Goal: Transaction & Acquisition: Register for event/course

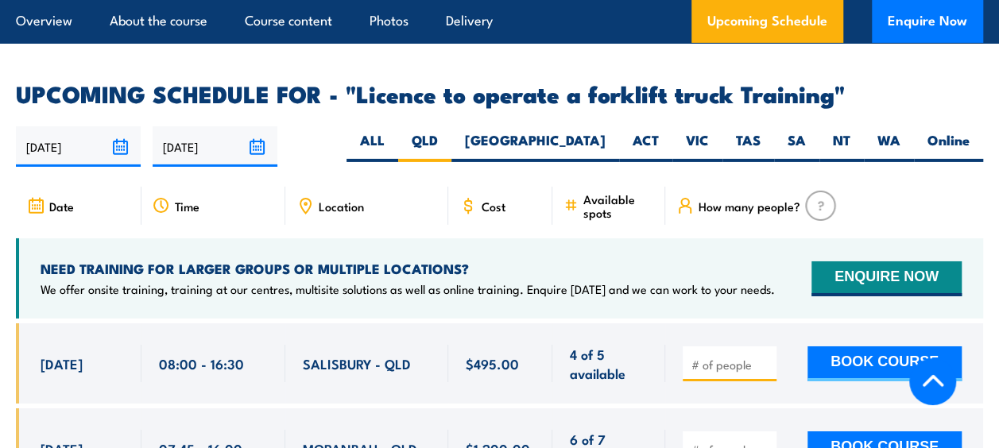
scroll to position [2698, 0]
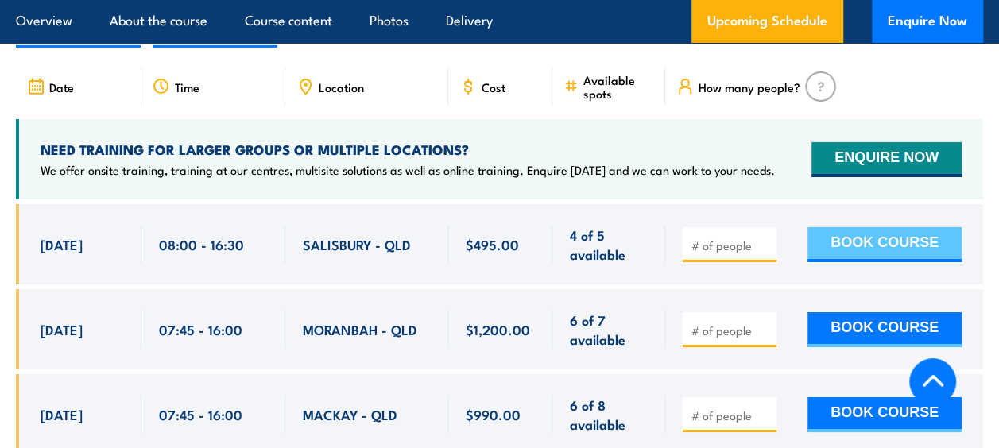
click at [856, 227] on button "BOOK COURSE" at bounding box center [884, 244] width 154 height 35
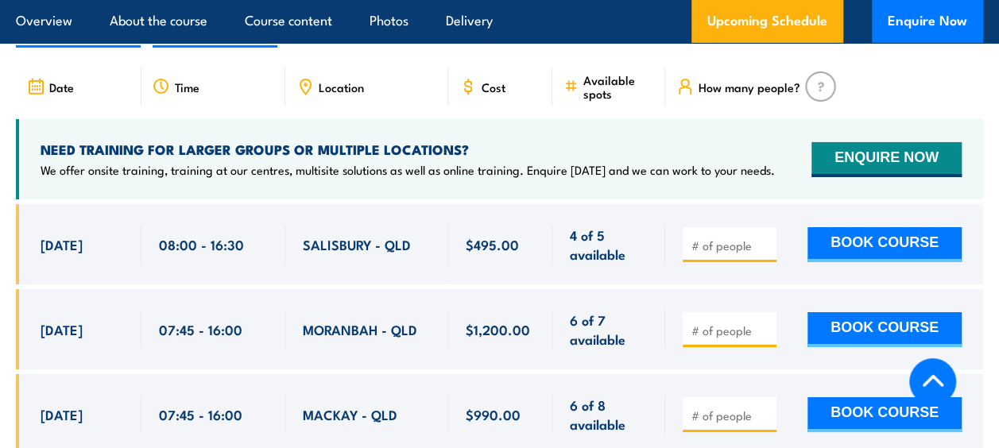
click at [715, 238] on input "number" at bounding box center [730, 246] width 79 height 16
type input "1"
click at [807, 227] on button "BOOK COURSE" at bounding box center [884, 244] width 154 height 35
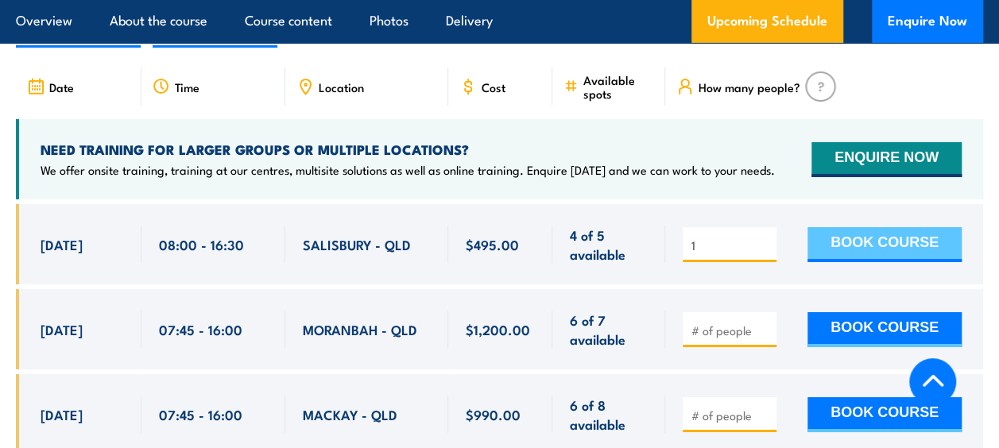
click at [827, 227] on button "BOOK COURSE" at bounding box center [884, 244] width 154 height 35
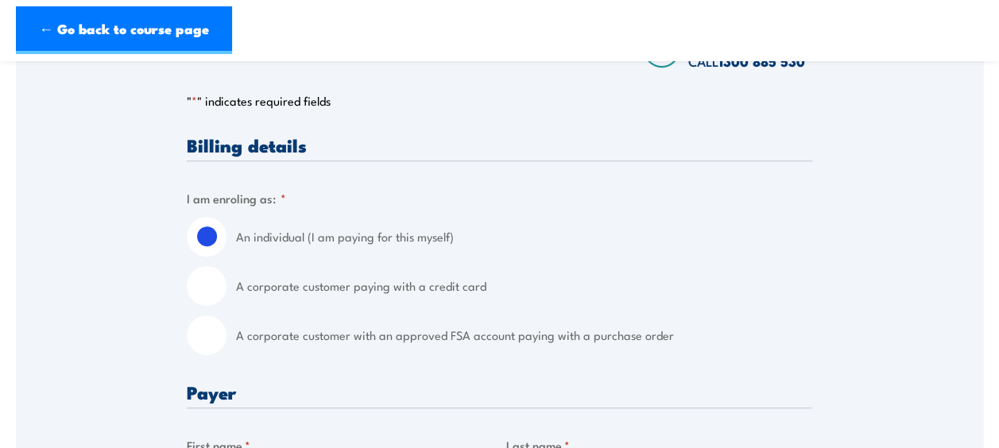
scroll to position [318, 0]
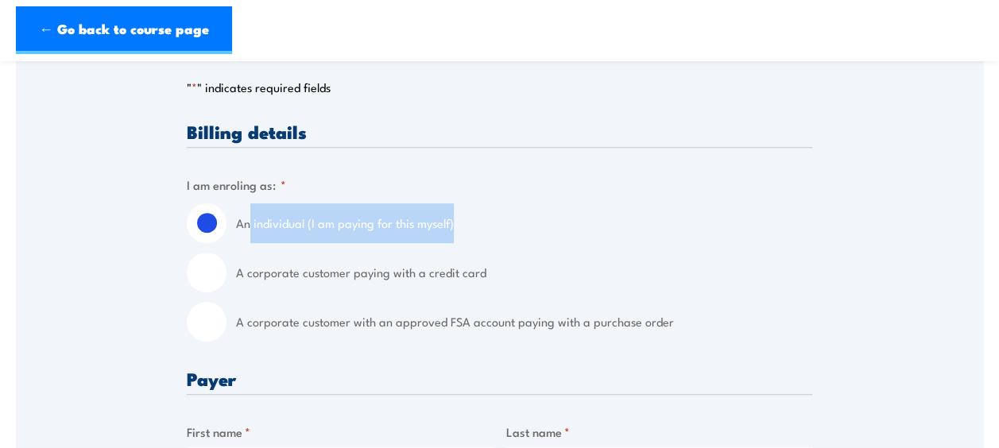
drag, startPoint x: 248, startPoint y: 225, endPoint x: 508, endPoint y: 229, distance: 260.6
click at [508, 229] on label "An individual (I am paying for this myself)" at bounding box center [524, 223] width 576 height 40
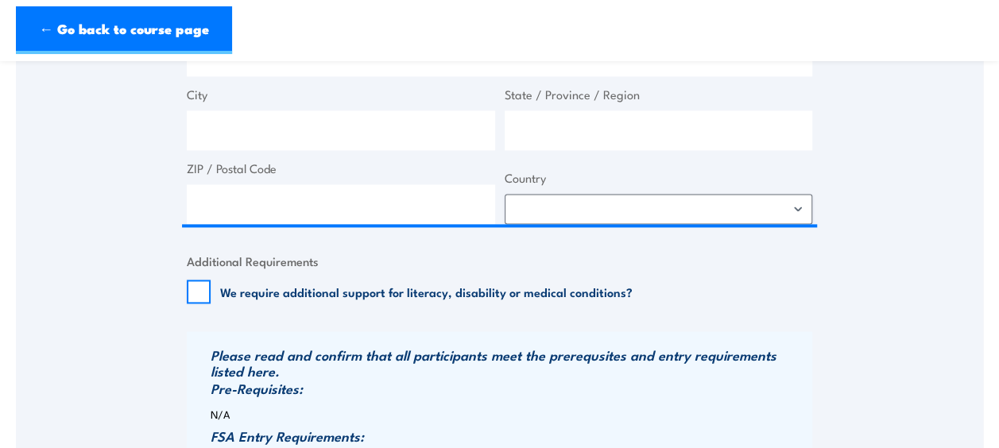
scroll to position [1033, 0]
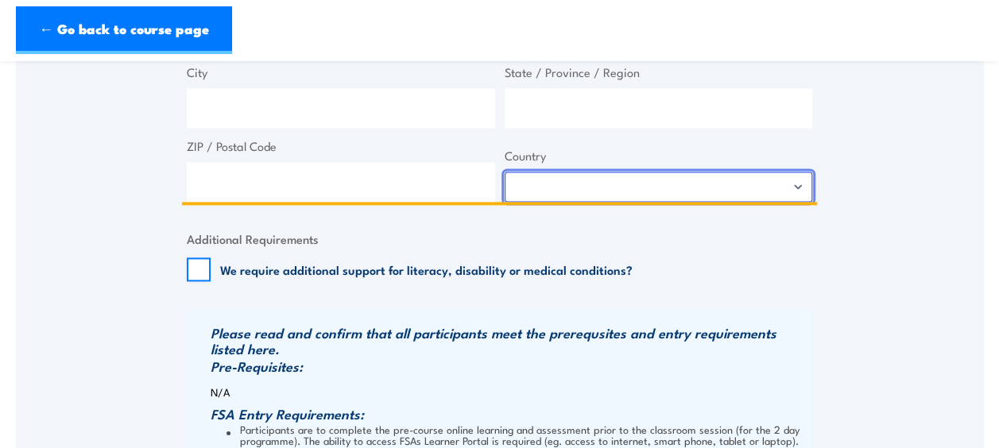
click at [570, 189] on select "[GEOGRAPHIC_DATA] [GEOGRAPHIC_DATA] [GEOGRAPHIC_DATA] [US_STATE] [GEOGRAPHIC_DA…" at bounding box center [658, 187] width 308 height 30
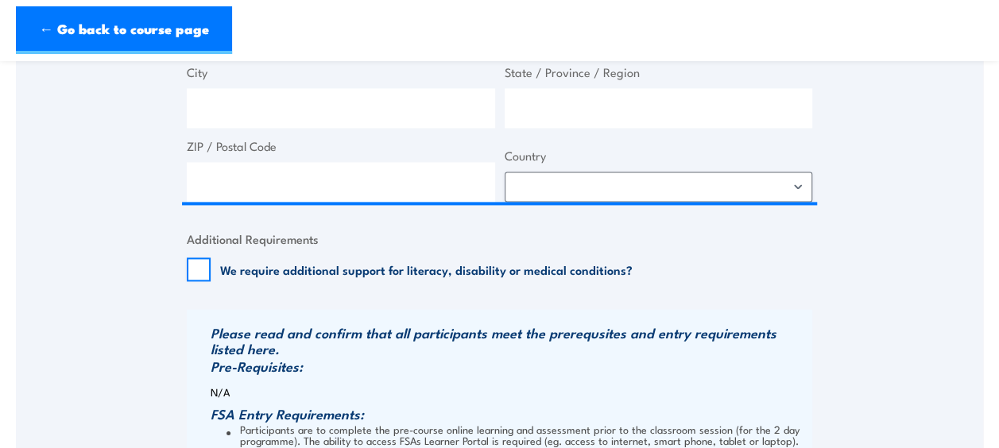
click at [49, 135] on div "Speak to a specialist CALL [PHONE_NUMBER] CALL [PHONE_NUMBER] " * " indicates r…" at bounding box center [499, 25] width 967 height 1568
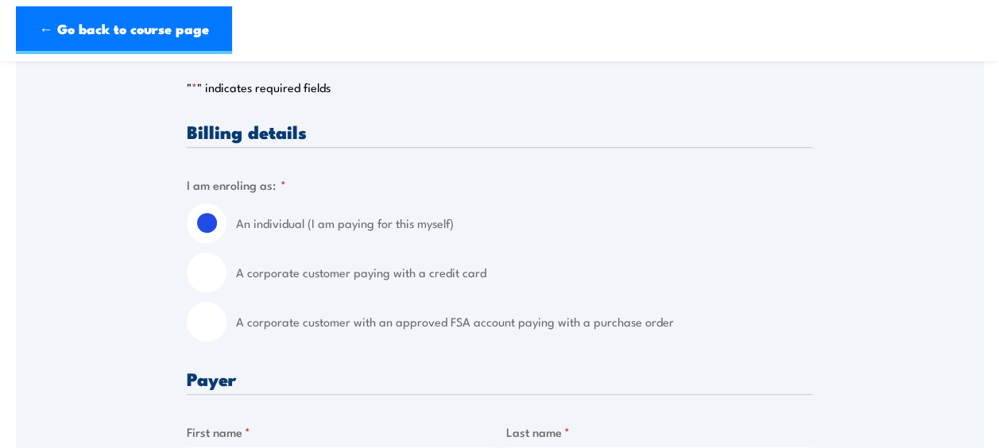
scroll to position [477, 0]
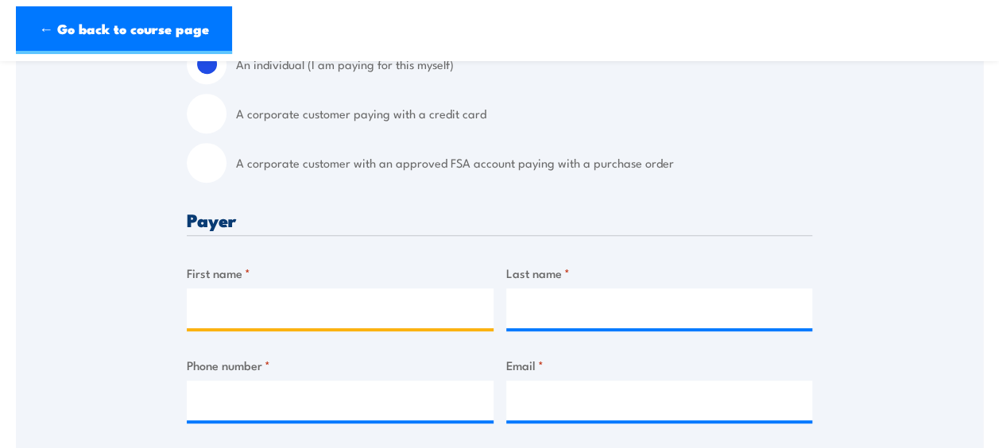
click at [345, 320] on input "First name *" at bounding box center [340, 308] width 307 height 40
type input "[PERSON_NAME]"
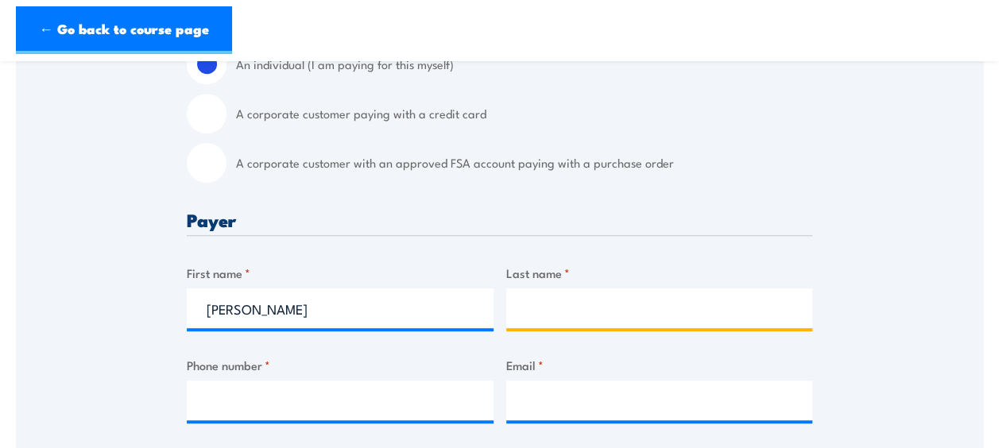
type input "[PERSON_NAME]"
type input "3318046893"
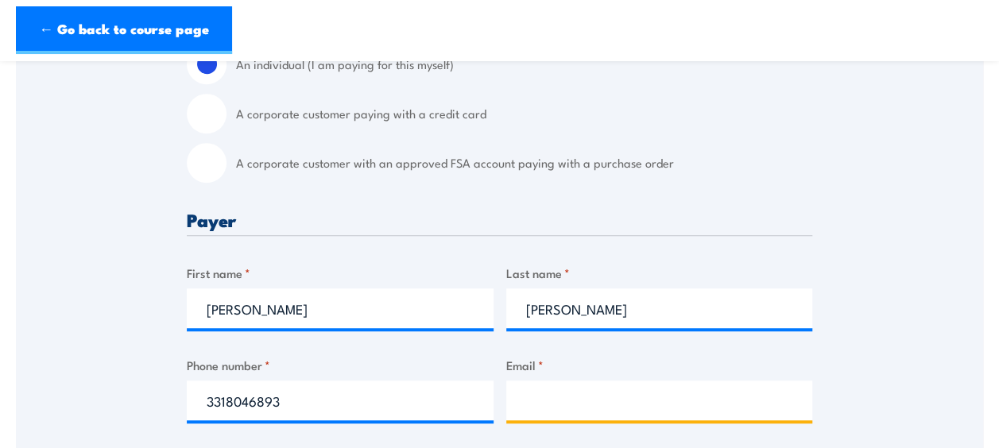
type input "[EMAIL_ADDRESS][DOMAIN_NAME]"
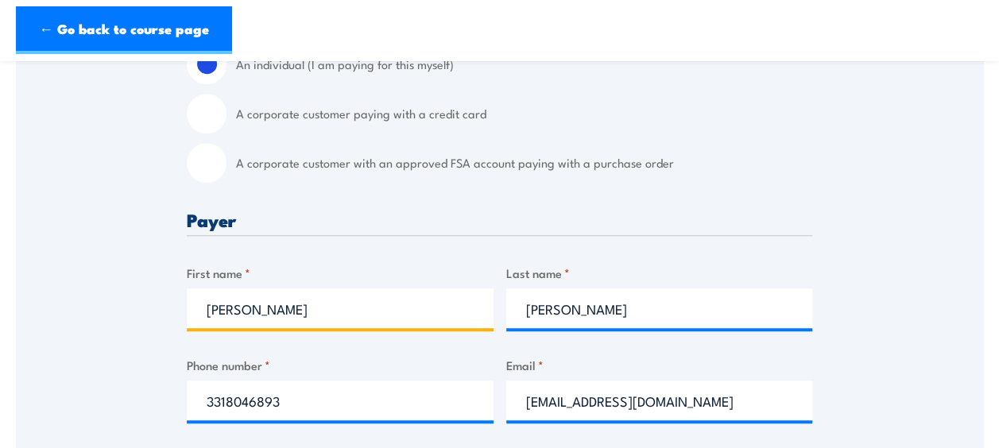
click at [342, 308] on input "[PERSON_NAME]" at bounding box center [340, 308] width 307 height 40
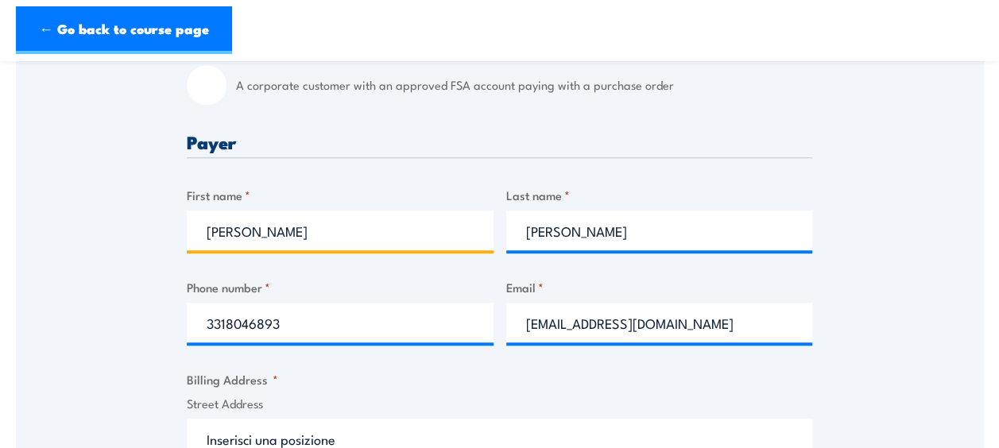
scroll to position [715, 0]
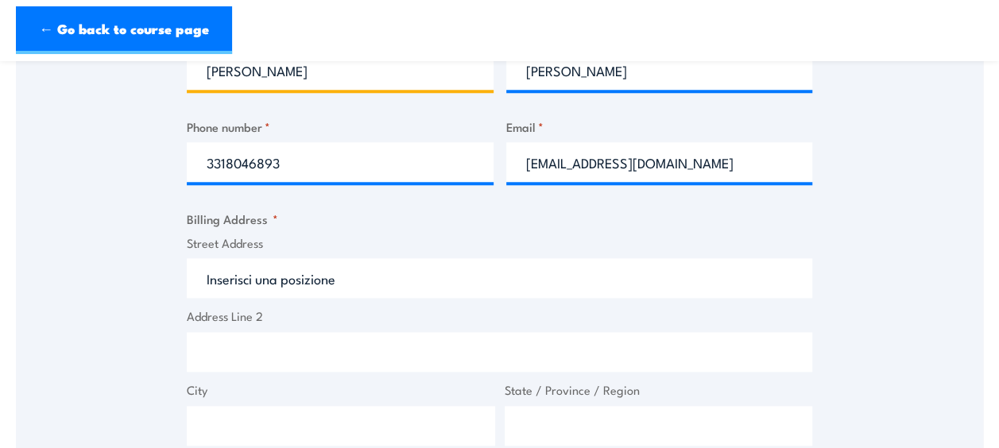
click at [276, 79] on input "[PERSON_NAME]" at bounding box center [340, 70] width 307 height 40
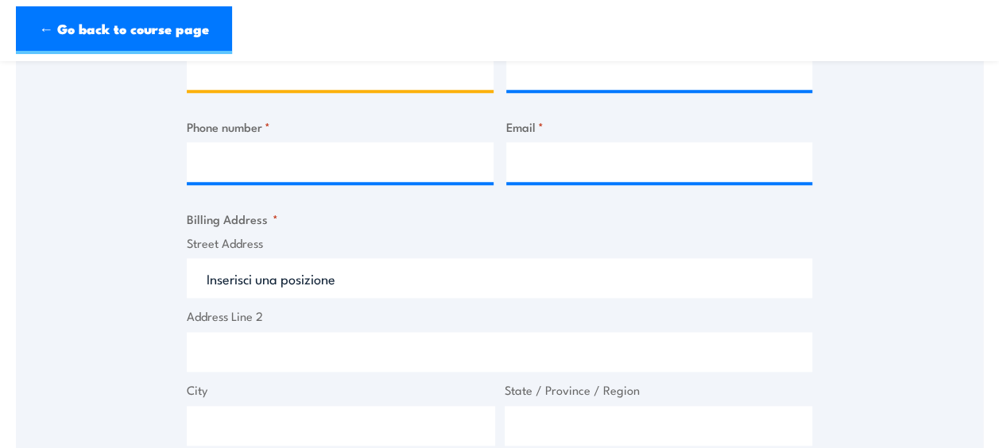
click at [283, 74] on input "First name *" at bounding box center [340, 70] width 307 height 40
type input "[PERSON_NAME]"
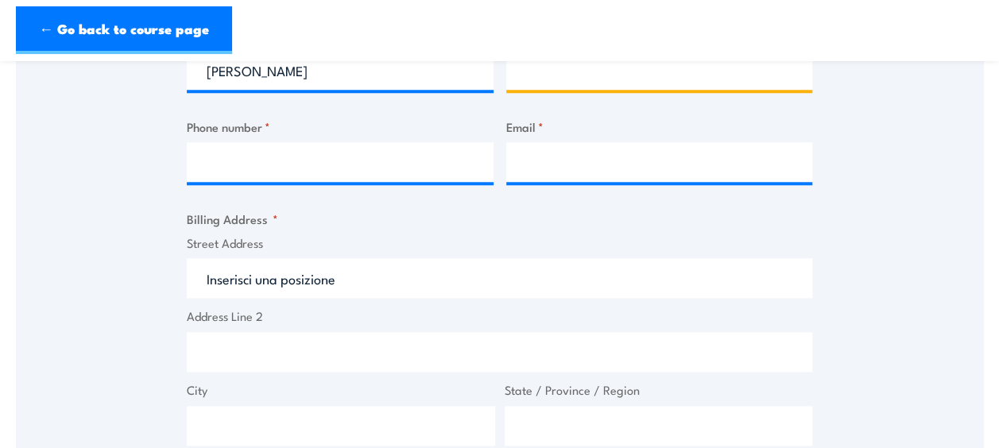
type input "[PERSON_NAME]"
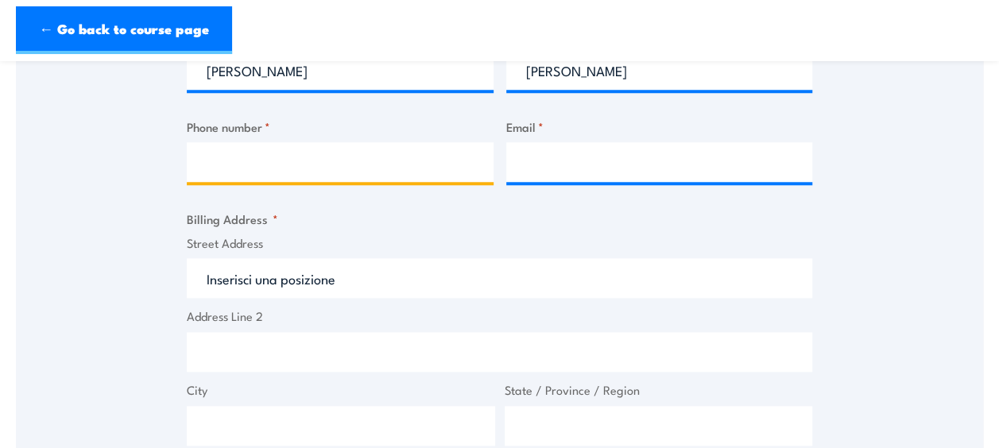
type input "0439496833"
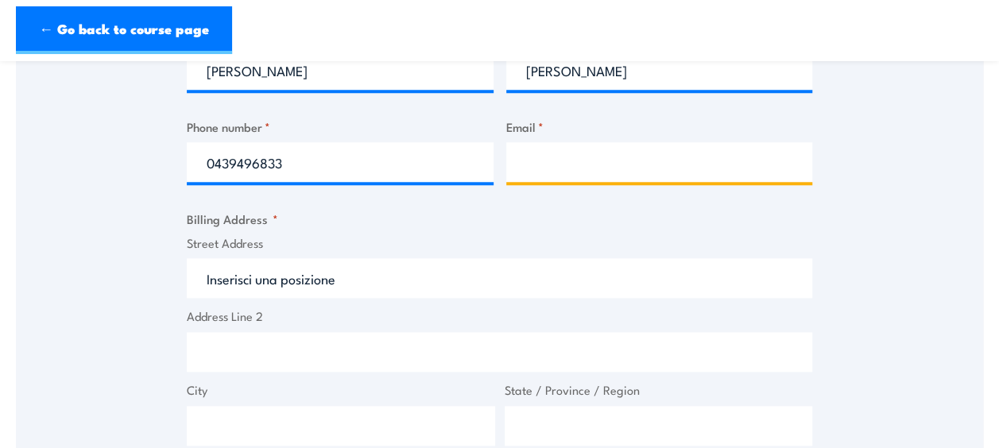
type input "[DOMAIN_NAME]"
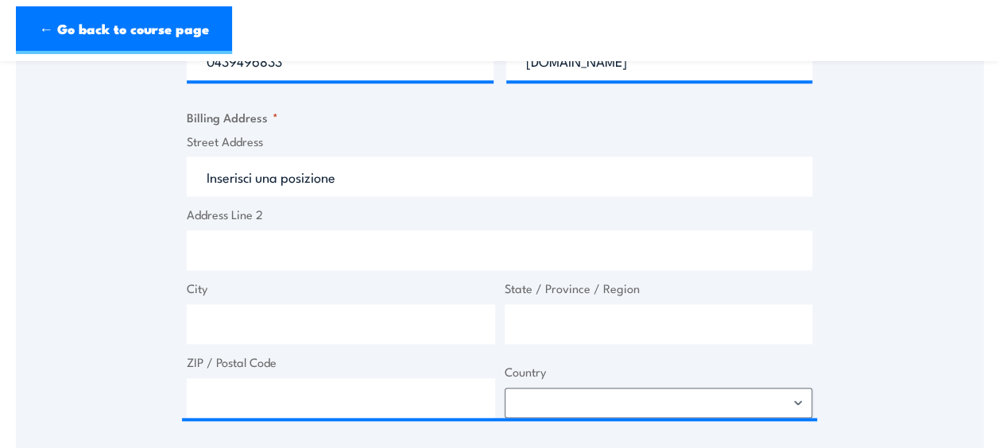
scroll to position [874, 0]
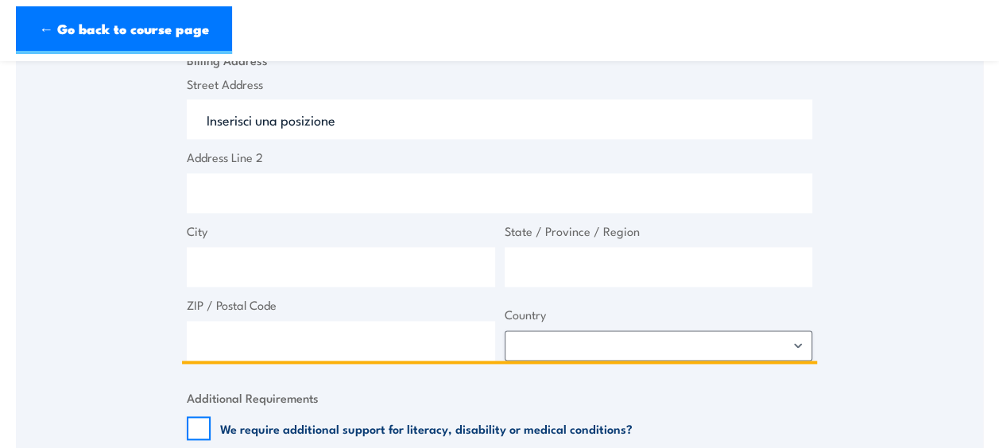
click at [296, 126] on input "Street Address" at bounding box center [499, 119] width 625 height 40
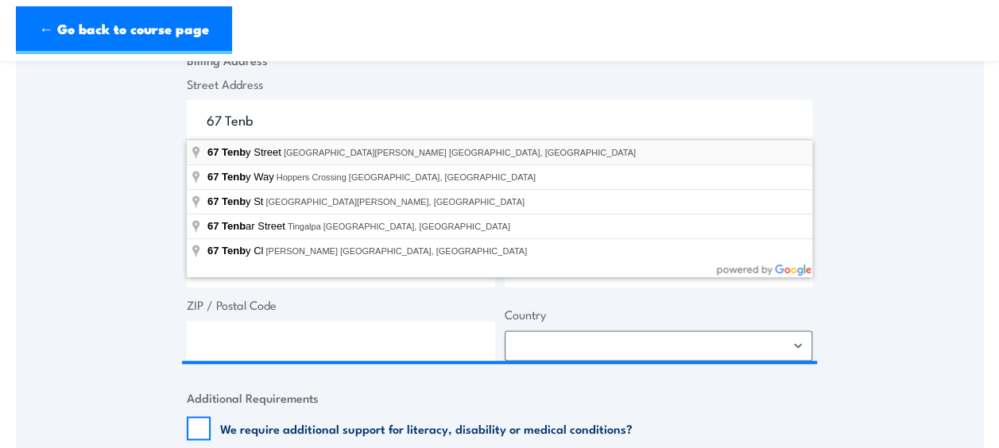
type input "[STREET_ADDRESS][PERSON_NAME]"
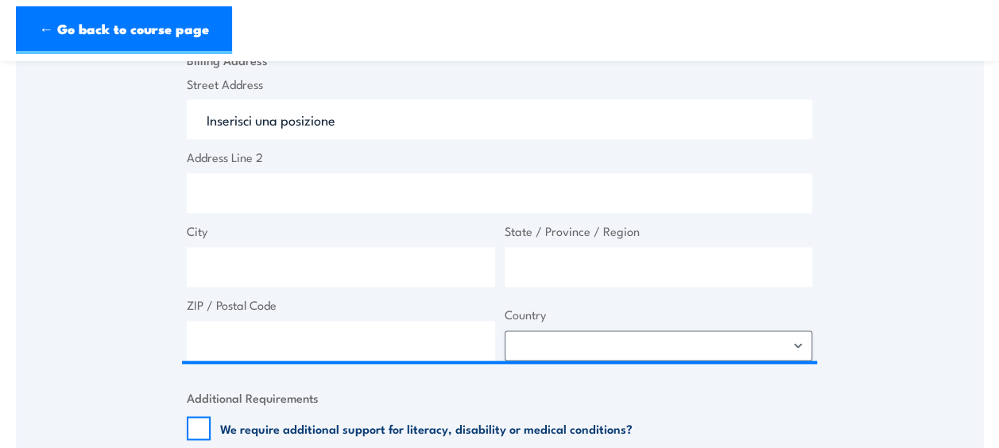
type input "[STREET_ADDRESS]"
type input "Mount [PERSON_NAME]"
type input "[GEOGRAPHIC_DATA]"
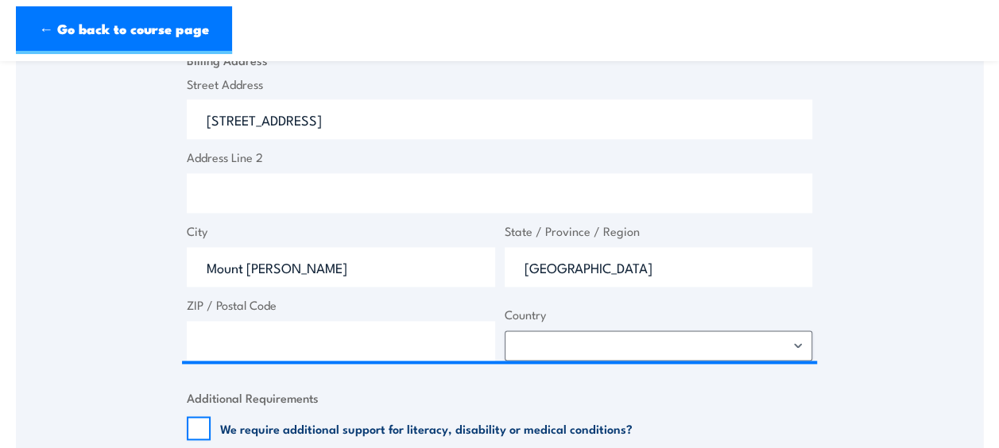
type input "4122"
select select "[GEOGRAPHIC_DATA]"
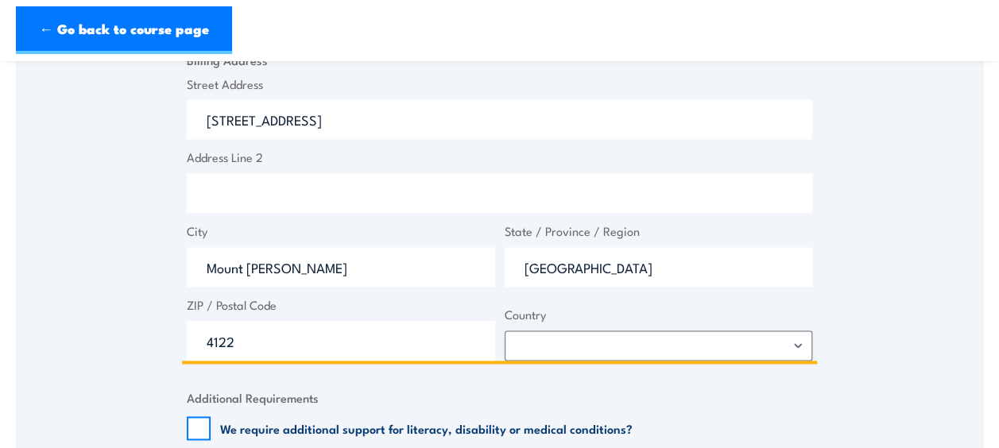
click at [299, 202] on input "Address Line 2" at bounding box center [499, 193] width 625 height 40
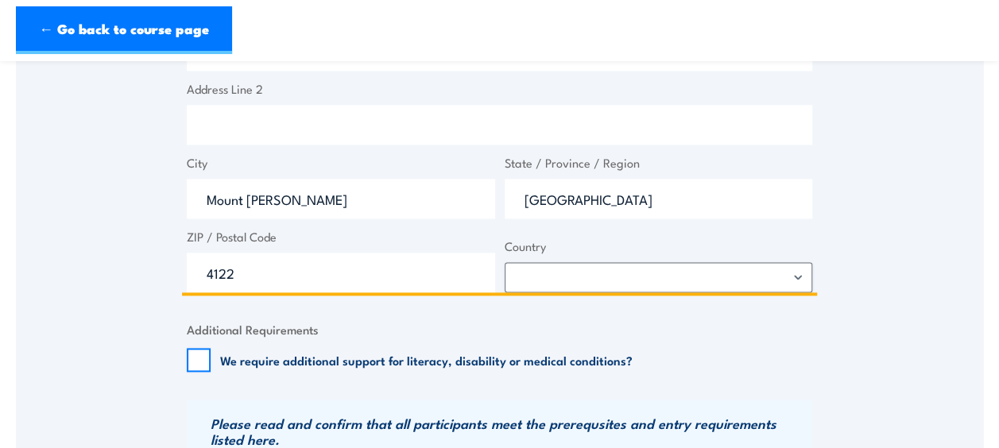
scroll to position [1033, 0]
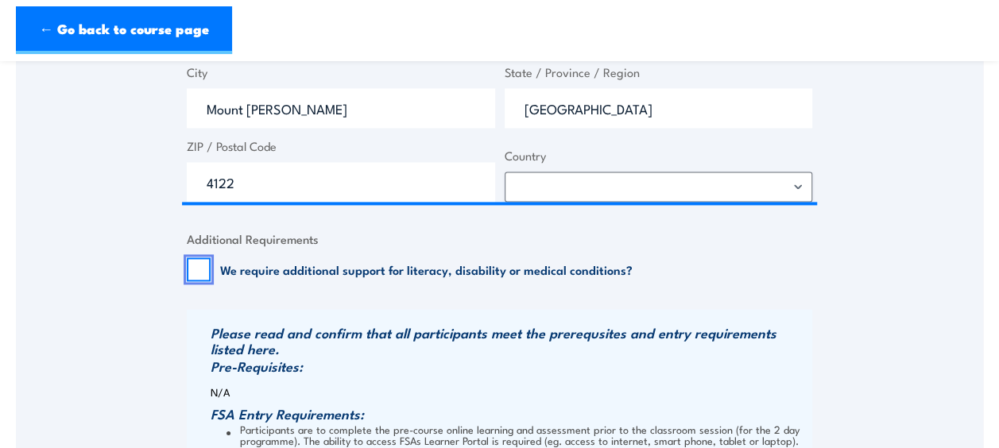
click at [202, 267] on input "We require additional support for literacy, disability or medical conditions?" at bounding box center [199, 269] width 24 height 24
checkbox input "true"
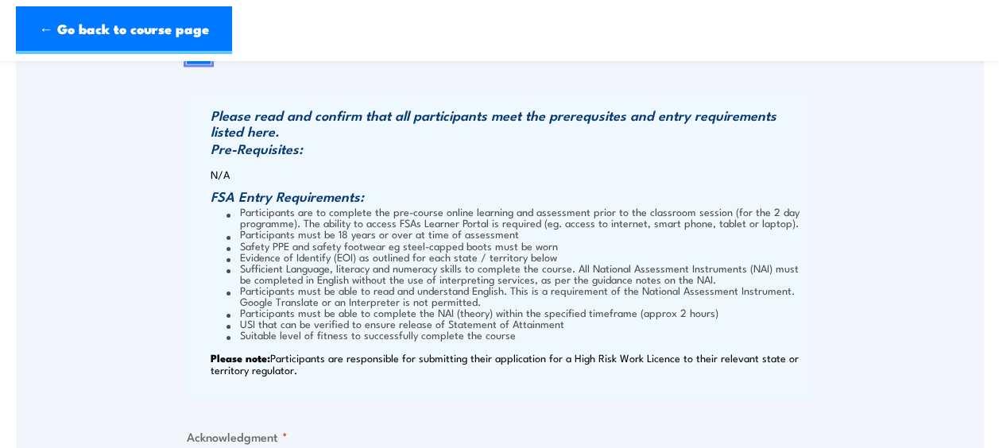
scroll to position [1430, 0]
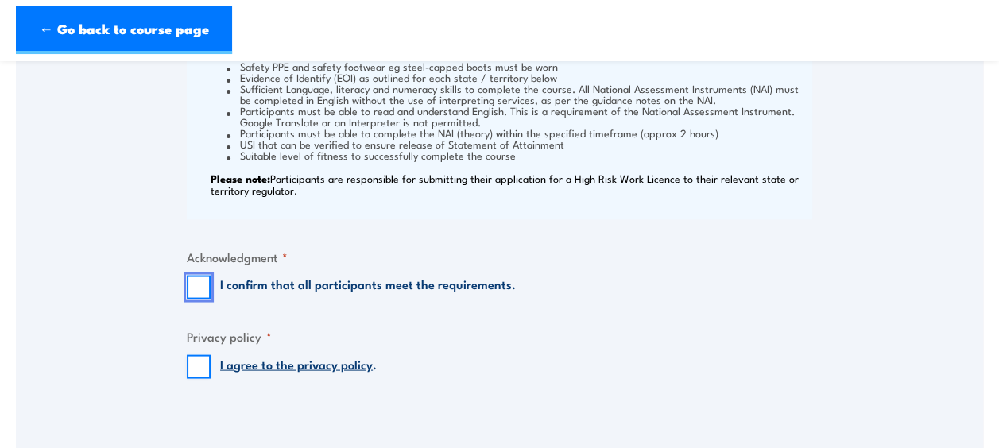
click at [195, 288] on input "I confirm that all participants meet the requirements." at bounding box center [199, 287] width 24 height 24
checkbox input "true"
click at [203, 361] on input "I agree to the privacy policy ." at bounding box center [199, 366] width 24 height 24
checkbox input "true"
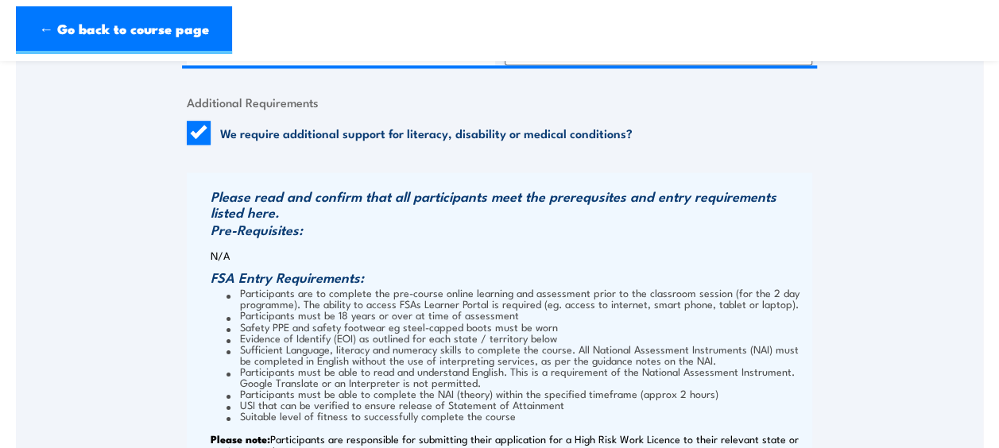
scroll to position [1192, 0]
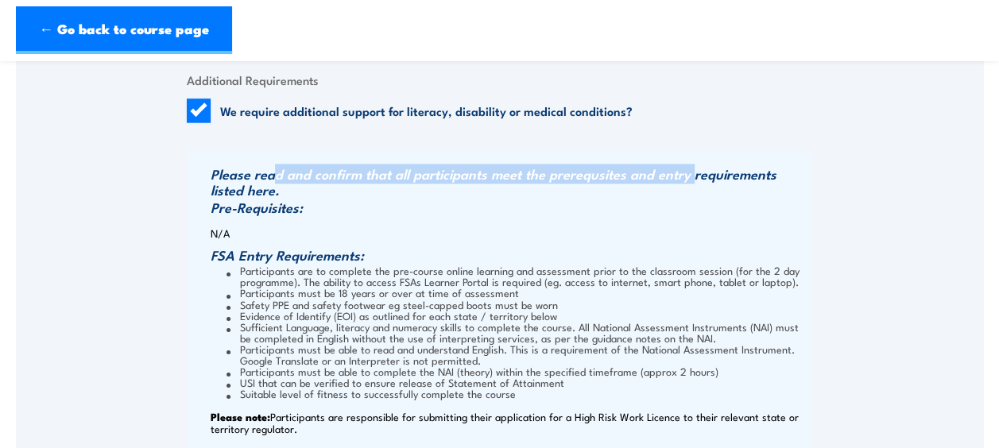
drag, startPoint x: 270, startPoint y: 175, endPoint x: 685, endPoint y: 175, distance: 414.7
click at [685, 175] on h3 "Please read and confirm that all participants meet the prerequsites and entry r…" at bounding box center [509, 182] width 597 height 32
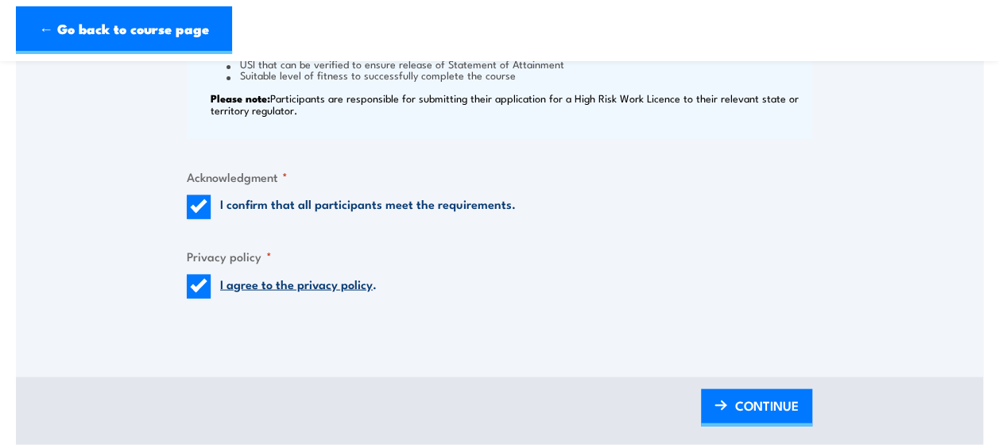
scroll to position [1271, 0]
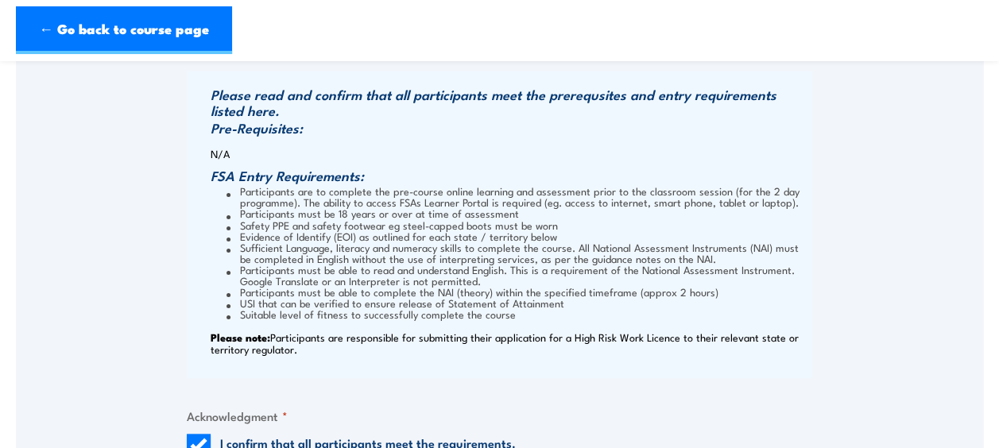
click at [334, 219] on li "Safety PPE and safety footwear eg steel-capped boots must be worn" at bounding box center [517, 223] width 582 height 11
drag, startPoint x: 284, startPoint y: 240, endPoint x: 369, endPoint y: 238, distance: 85.0
click at [369, 241] on li "Sufficient Language, literacy and numeracy skills to complete the course. All N…" at bounding box center [517, 252] width 582 height 22
drag, startPoint x: 369, startPoint y: 238, endPoint x: 241, endPoint y: 238, distance: 128.7
click at [241, 241] on li "Sufficient Language, literacy and numeracy skills to complete the course. All N…" at bounding box center [517, 252] width 582 height 22
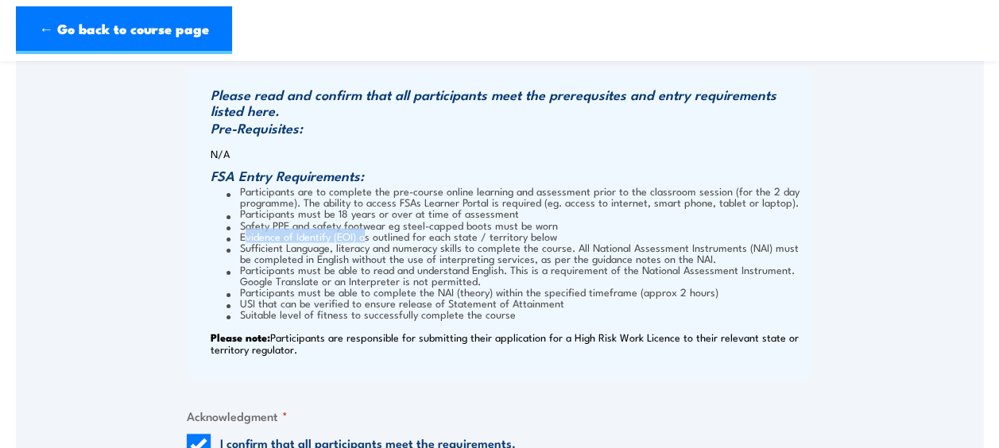
drag, startPoint x: 248, startPoint y: 231, endPoint x: 362, endPoint y: 236, distance: 114.5
click at [362, 236] on li "Evidence of Identify (EOI) as outlined for each state / territory below" at bounding box center [517, 235] width 582 height 11
drag, startPoint x: 362, startPoint y: 236, endPoint x: 405, endPoint y: 237, distance: 42.9
click at [405, 237] on li "Evidence of Identify (EOI) as outlined for each state / territory below" at bounding box center [517, 235] width 582 height 11
drag, startPoint x: 405, startPoint y: 237, endPoint x: 448, endPoint y: 238, distance: 42.9
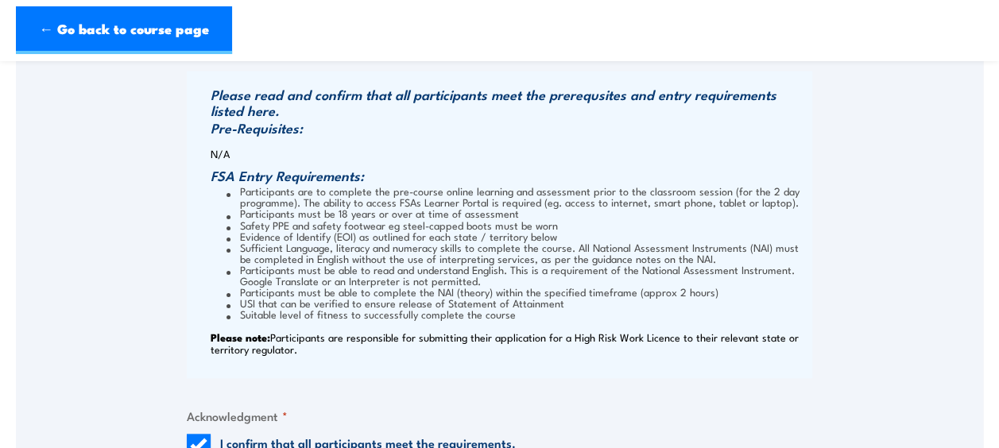
click at [448, 241] on li "Sufficient Language, literacy and numeracy skills to complete the course. All N…" at bounding box center [517, 252] width 582 height 22
click at [504, 241] on li "Sufficient Language, literacy and numeracy skills to complete the course. All N…" at bounding box center [517, 252] width 582 height 22
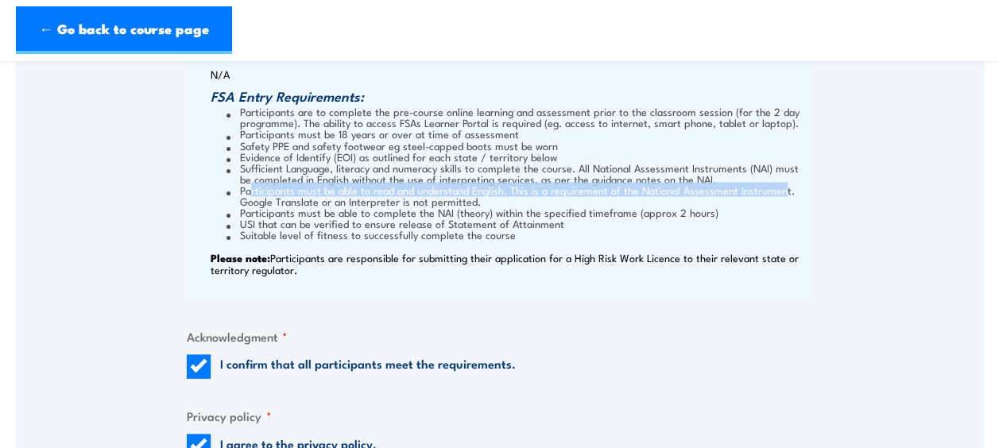
drag, startPoint x: 250, startPoint y: 193, endPoint x: 778, endPoint y: 189, distance: 527.5
click at [778, 189] on li "Participants must be able to read and understand English. This is a requirement…" at bounding box center [517, 195] width 582 height 22
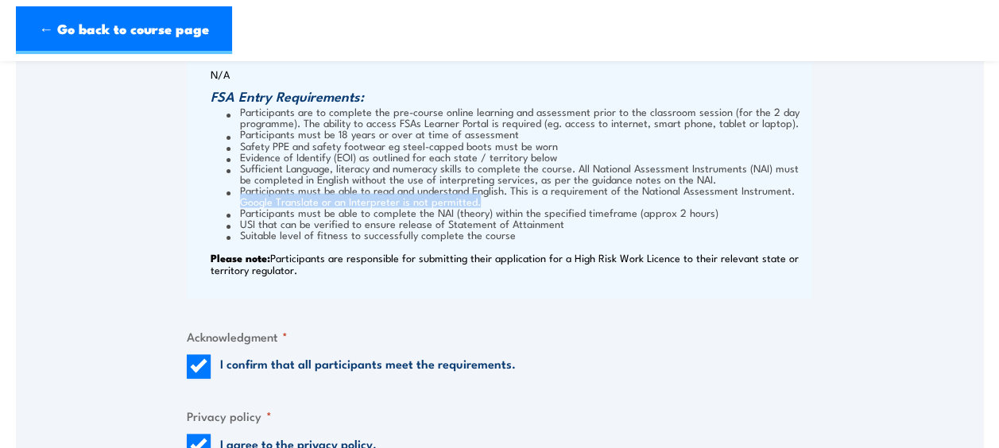
drag, startPoint x: 240, startPoint y: 199, endPoint x: 477, endPoint y: 200, distance: 236.7
click at [477, 200] on li "Participants must be able to read and understand English. This is a requirement…" at bounding box center [517, 195] width 582 height 22
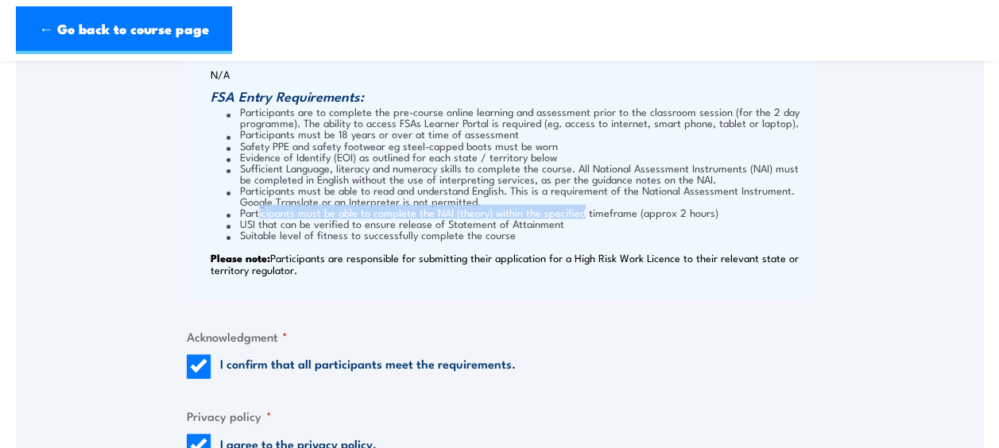
drag, startPoint x: 257, startPoint y: 209, endPoint x: 575, endPoint y: 209, distance: 317.8
click at [575, 209] on li "Participants must be able to complete the NAI (theory) within the specified tim…" at bounding box center [517, 211] width 582 height 11
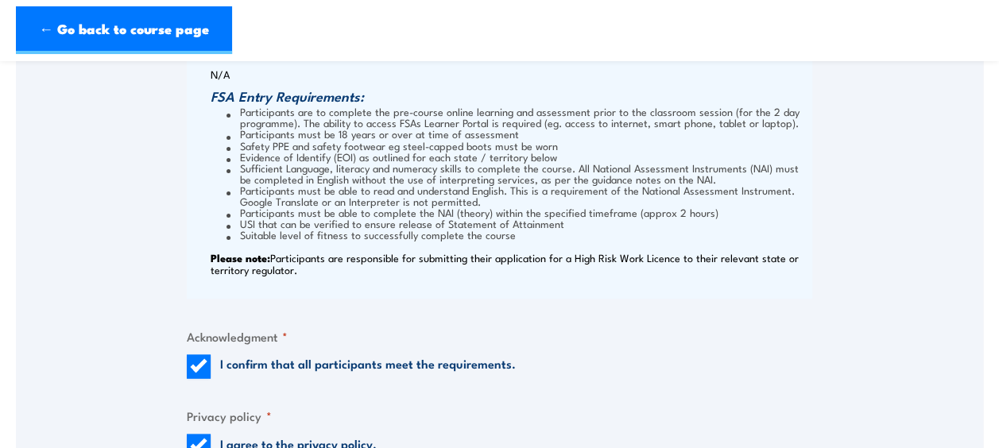
drag, startPoint x: 575, startPoint y: 209, endPoint x: 589, endPoint y: 214, distance: 14.6
click at [589, 214] on li "Participants must be able to complete the NAI (theory) within the specified tim…" at bounding box center [517, 211] width 582 height 11
drag, startPoint x: 502, startPoint y: 207, endPoint x: 694, endPoint y: 213, distance: 192.4
click at [694, 213] on li "Participants must be able to complete the NAI (theory) within the specified tim…" at bounding box center [517, 211] width 582 height 11
drag, startPoint x: 258, startPoint y: 222, endPoint x: 329, endPoint y: 222, distance: 70.7
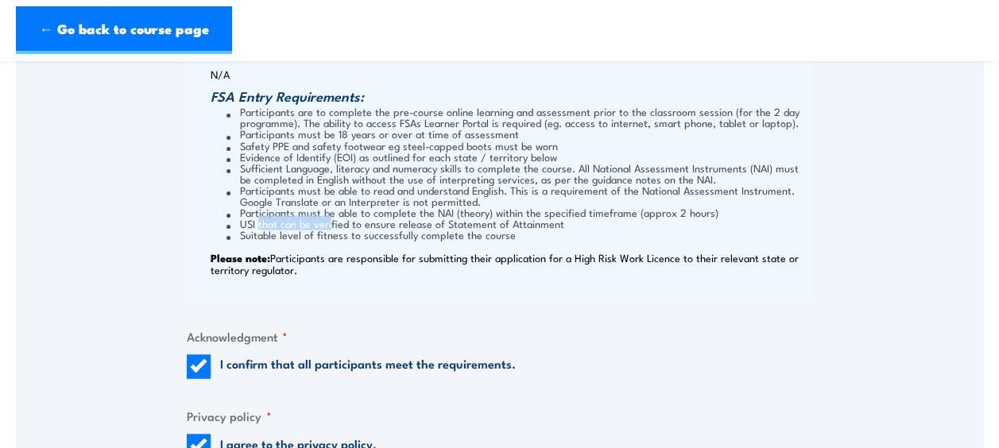
click at [329, 222] on li "USI that can be verified to ensure release of Statement of Attainment" at bounding box center [517, 222] width 582 height 11
drag, startPoint x: 329, startPoint y: 222, endPoint x: 489, endPoint y: 233, distance: 160.1
click at [489, 233] on li "Suitable level of fitness to successfully complete the course" at bounding box center [517, 233] width 582 height 11
click at [310, 235] on li "Suitable level of fitness to successfully complete the course" at bounding box center [517, 233] width 582 height 11
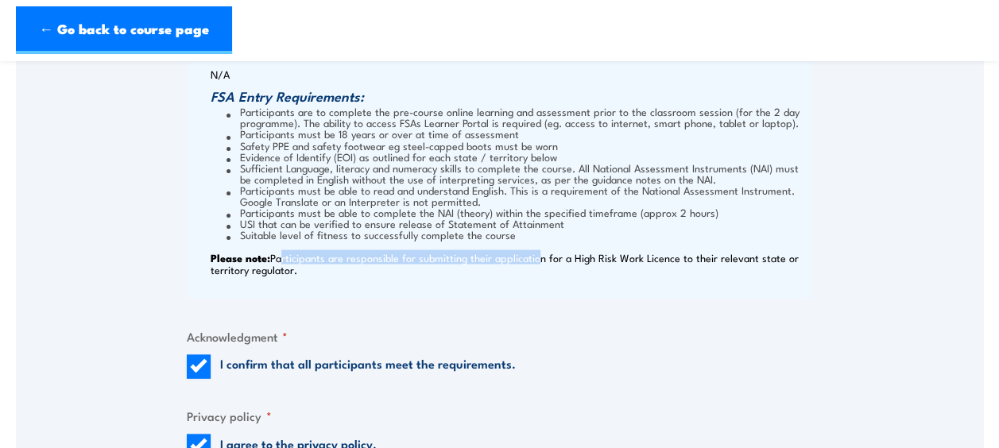
drag, startPoint x: 283, startPoint y: 261, endPoint x: 535, endPoint y: 252, distance: 252.8
click at [535, 252] on p "Please note: Participants are responsible for submitting their application for …" at bounding box center [509, 263] width 597 height 24
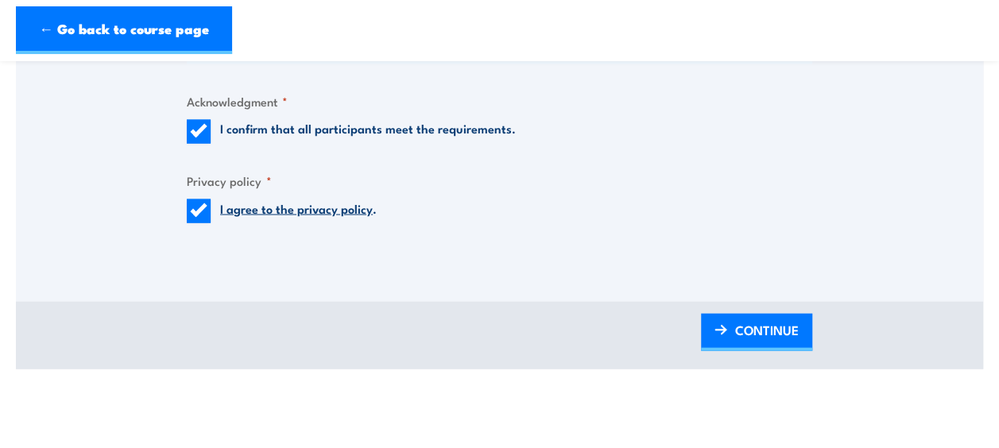
scroll to position [1668, 0]
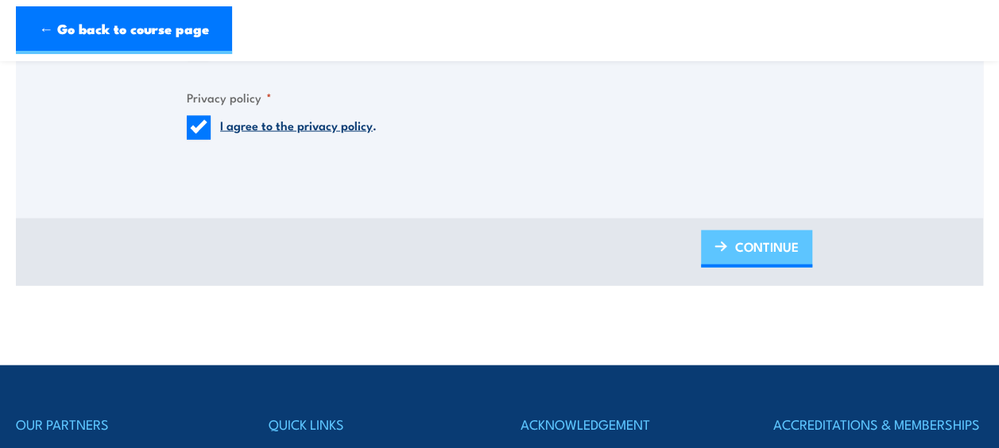
click at [772, 252] on span "CONTINUE" at bounding box center [767, 247] width 64 height 42
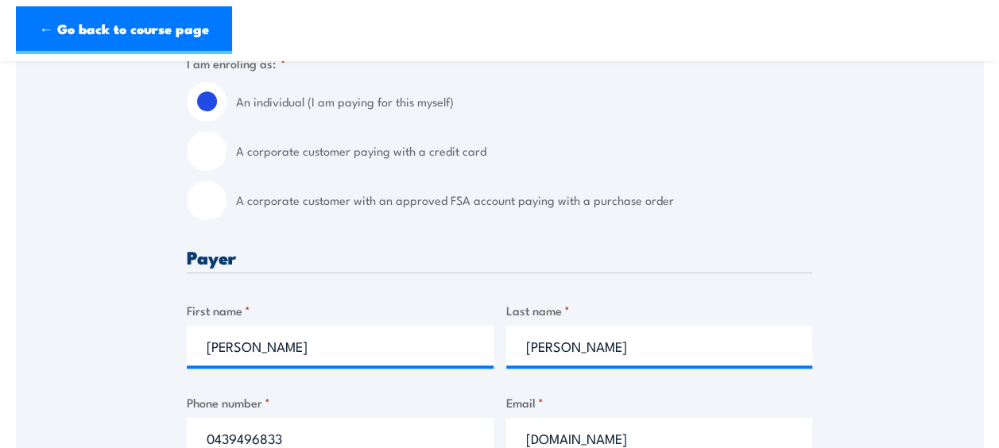
scroll to position [668, 0]
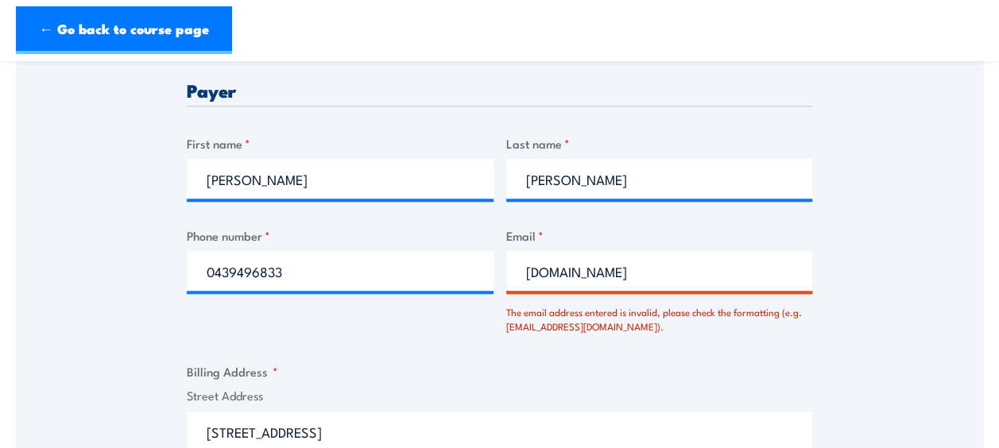
click at [630, 269] on input "[DOMAIN_NAME]" at bounding box center [659, 271] width 307 height 40
type input "[EMAIL_ADDRESS][DOMAIN_NAME]"
click input "Previous" at bounding box center [0, 0] width 0 height 0
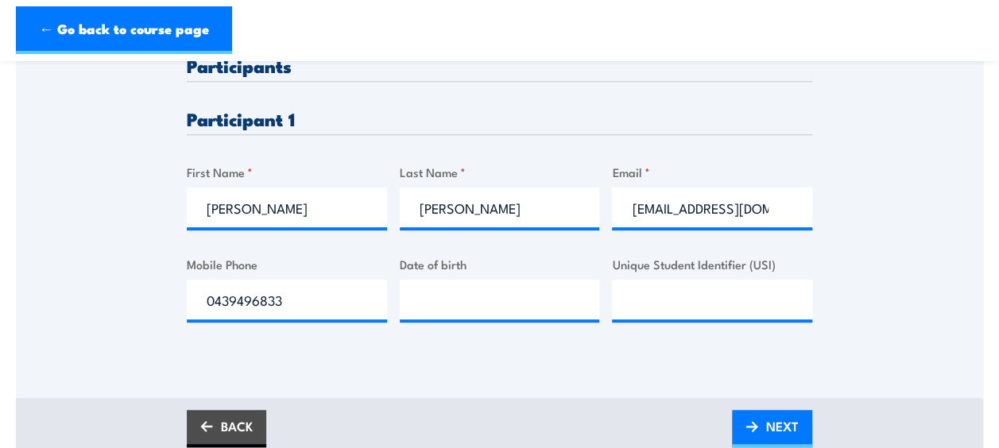
scroll to position [477, 0]
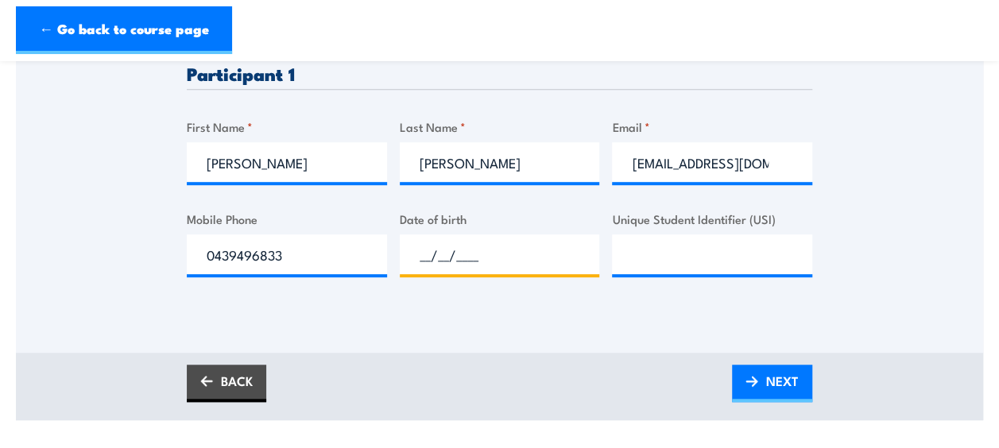
click at [439, 261] on input "__/__/____" at bounding box center [500, 254] width 200 height 40
type input "[DATE]"
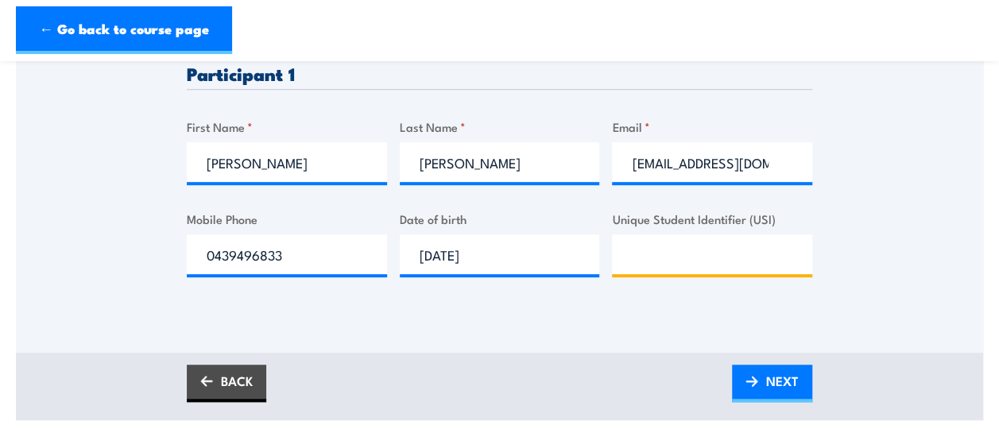
click at [651, 264] on input "Unique Student Identifier (USI)" at bounding box center [712, 254] width 200 height 40
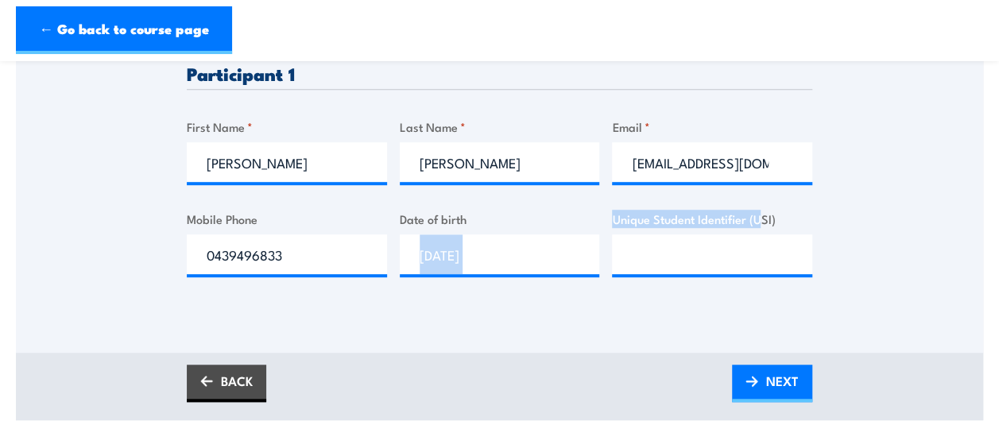
drag, startPoint x: 604, startPoint y: 220, endPoint x: 759, endPoint y: 220, distance: 154.9
click at [759, 220] on div "Please provide names and contact details for each of the participants below. No…" at bounding box center [499, 156] width 625 height 291
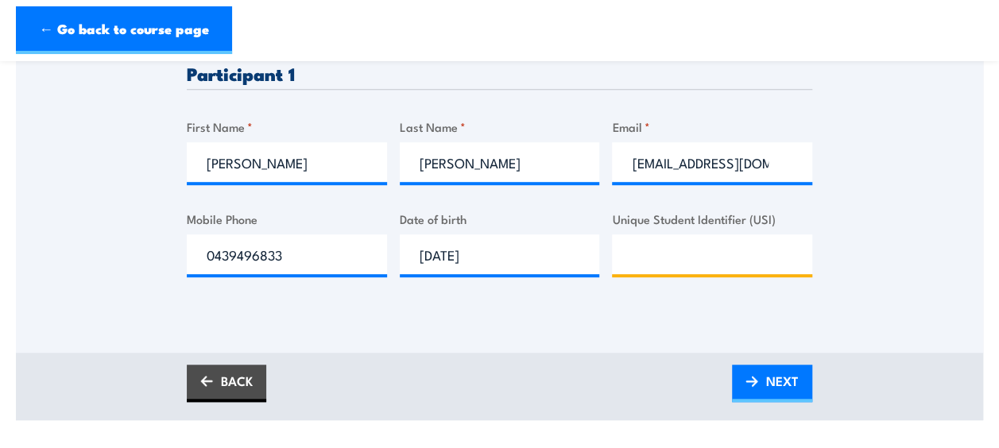
drag, startPoint x: 759, startPoint y: 220, endPoint x: 775, endPoint y: 245, distance: 29.7
click at [775, 245] on input "Unique Student Identifier (USI)" at bounding box center [712, 254] width 200 height 40
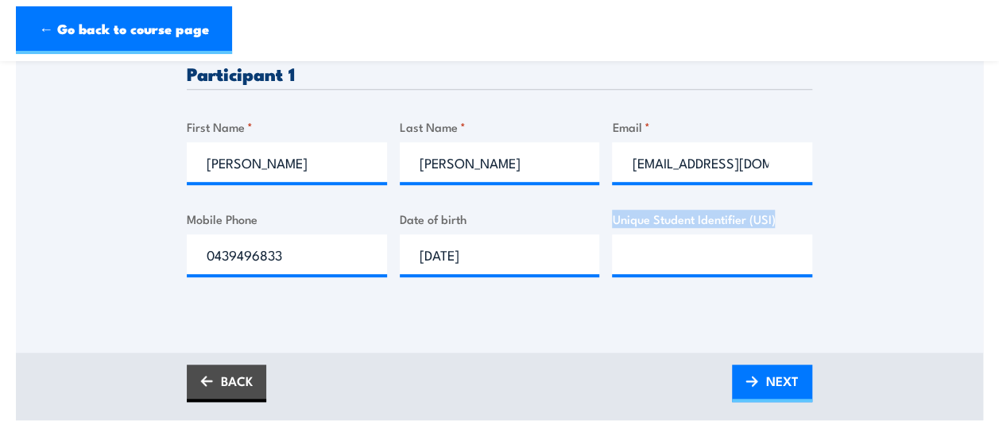
drag, startPoint x: 765, startPoint y: 224, endPoint x: 614, endPoint y: 217, distance: 151.1
click at [614, 217] on label "Unique Student Identifier (USI)" at bounding box center [712, 219] width 200 height 18
drag, startPoint x: 614, startPoint y: 217, endPoint x: 697, endPoint y: 218, distance: 82.6
copy label "Unique Student Identifier (USI)"
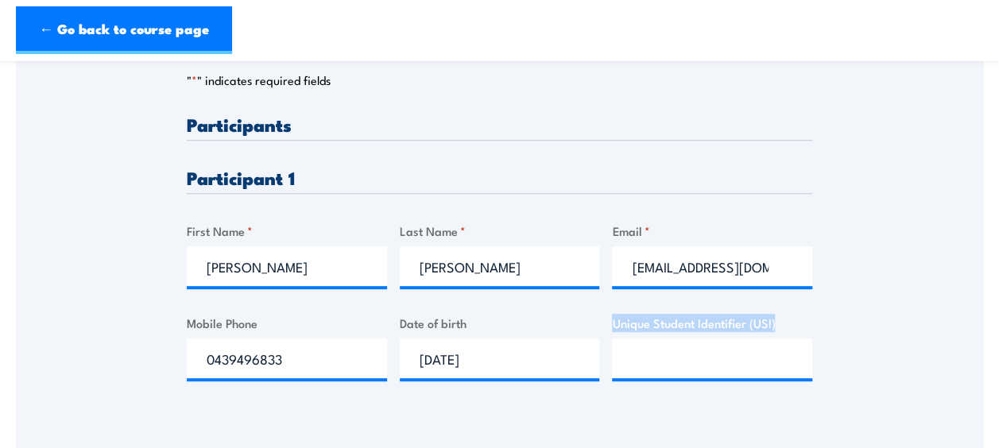
scroll to position [397, 0]
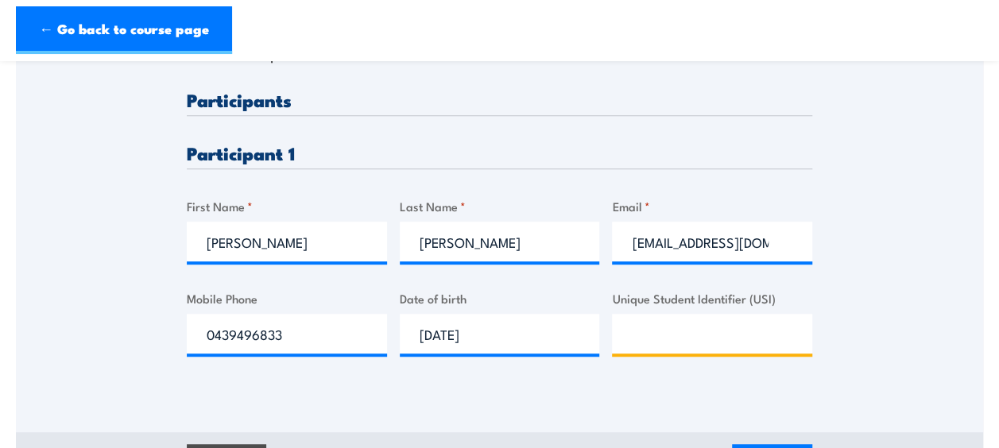
click at [752, 340] on input "Unique Student Identifier (USI)" at bounding box center [712, 334] width 200 height 40
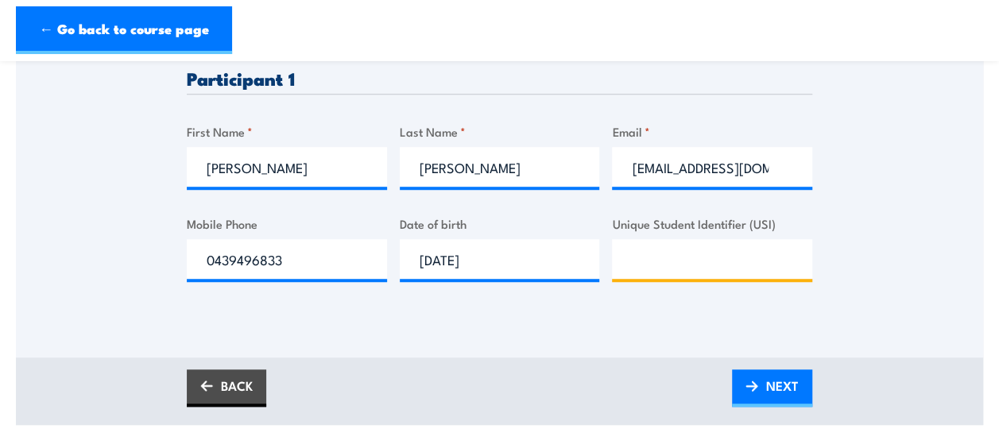
scroll to position [477, 0]
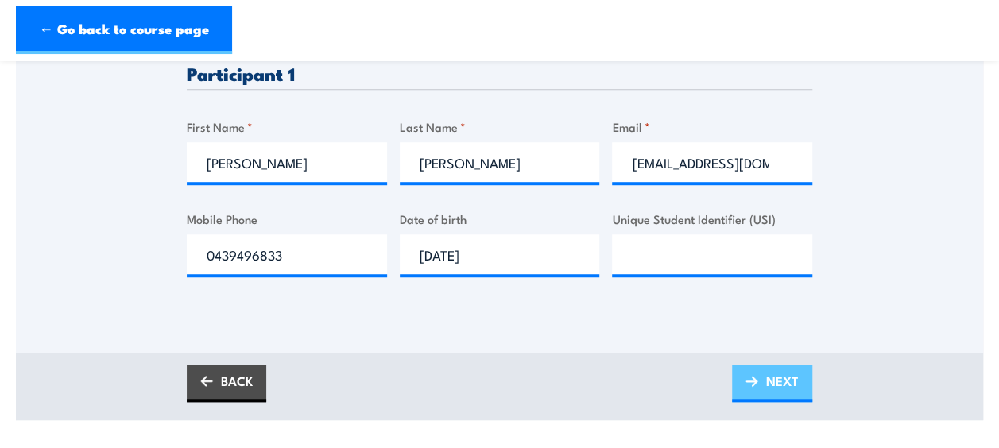
click at [766, 372] on span "NEXT" at bounding box center [782, 381] width 33 height 42
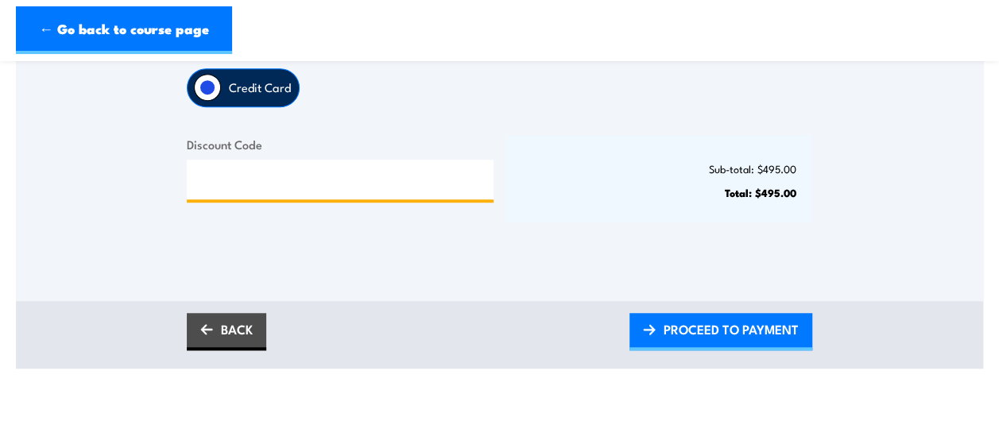
click at [248, 178] on input "Discount Code" at bounding box center [340, 180] width 307 height 40
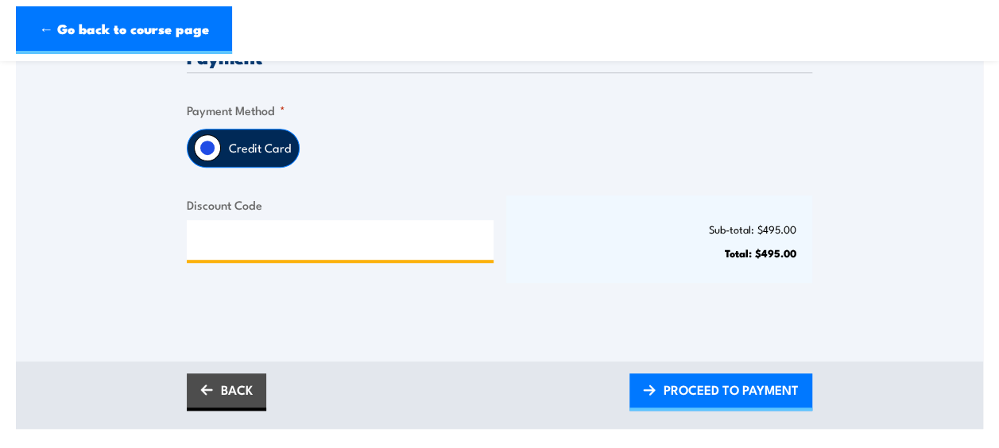
scroll to position [318, 0]
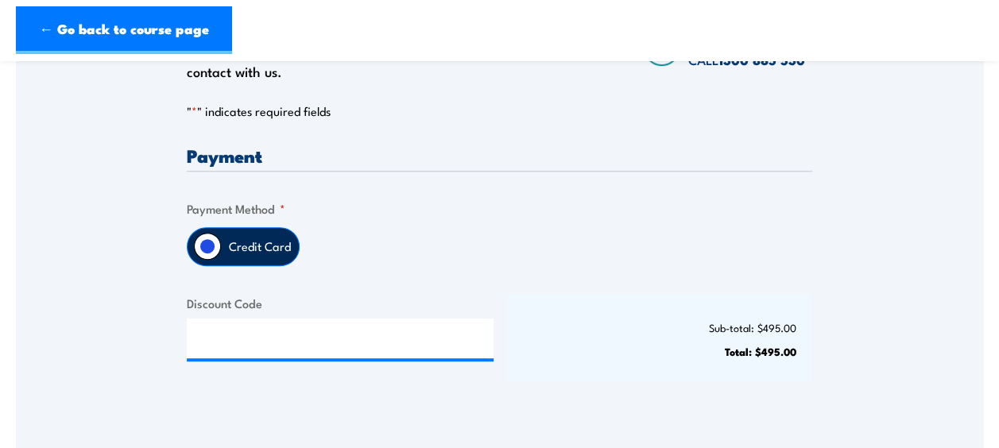
click at [271, 247] on label "Credit Card" at bounding box center [260, 246] width 78 height 37
click at [221, 247] on input "Credit Card" at bounding box center [207, 246] width 27 height 27
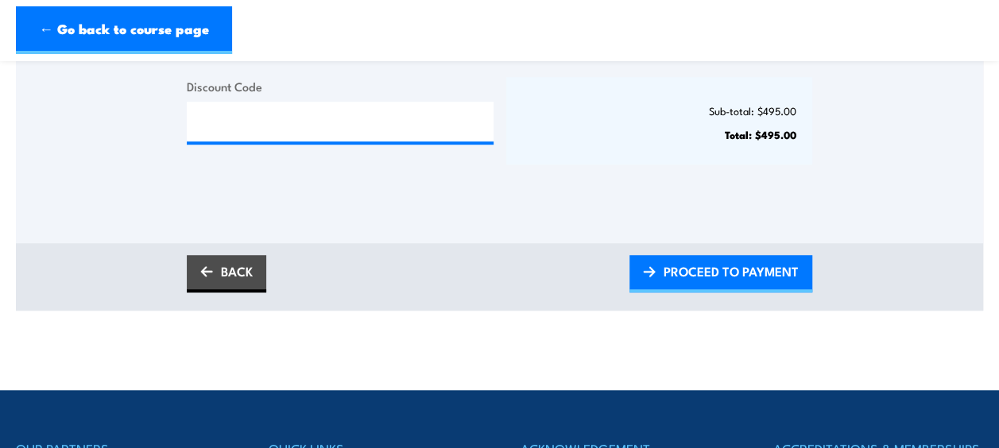
scroll to position [556, 0]
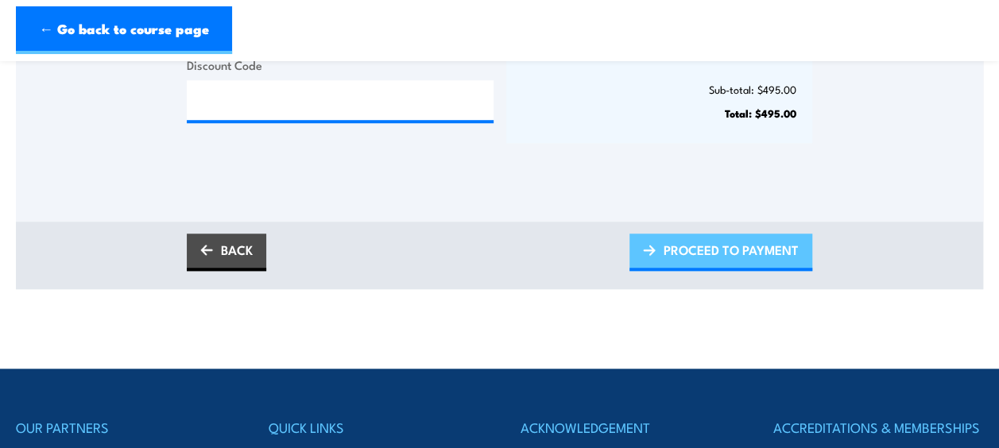
click at [743, 249] on span "PROCEED TO PAYMENT" at bounding box center [730, 250] width 135 height 42
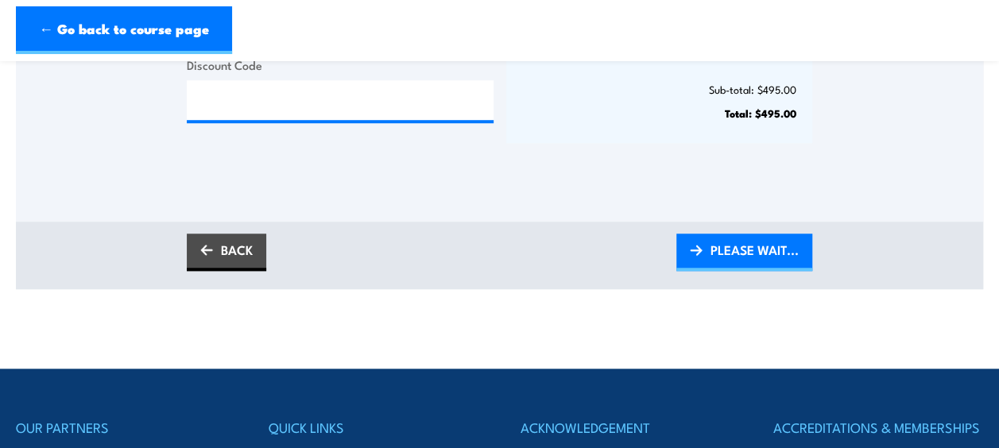
scroll to position [477, 0]
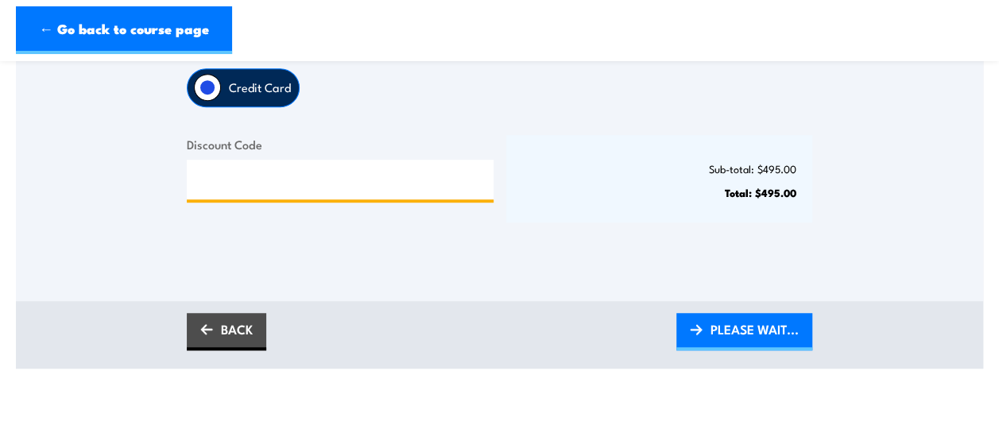
click at [309, 176] on input "Discount Code" at bounding box center [340, 180] width 307 height 40
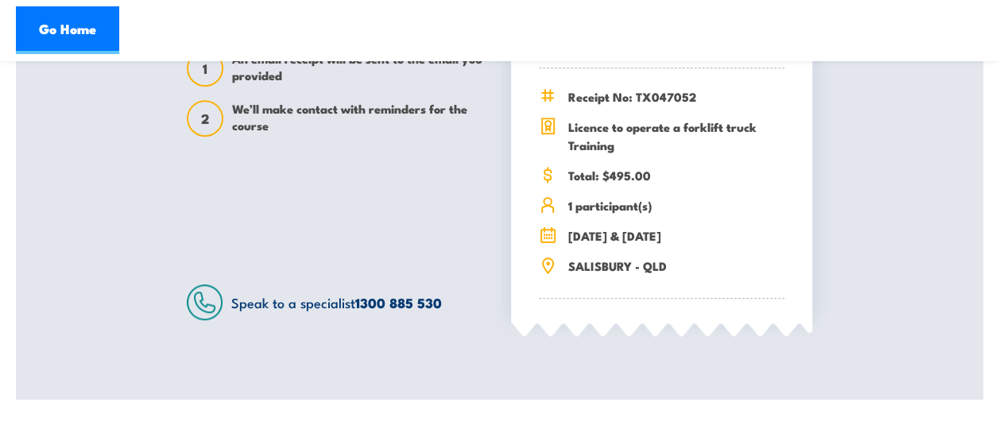
scroll to position [397, 0]
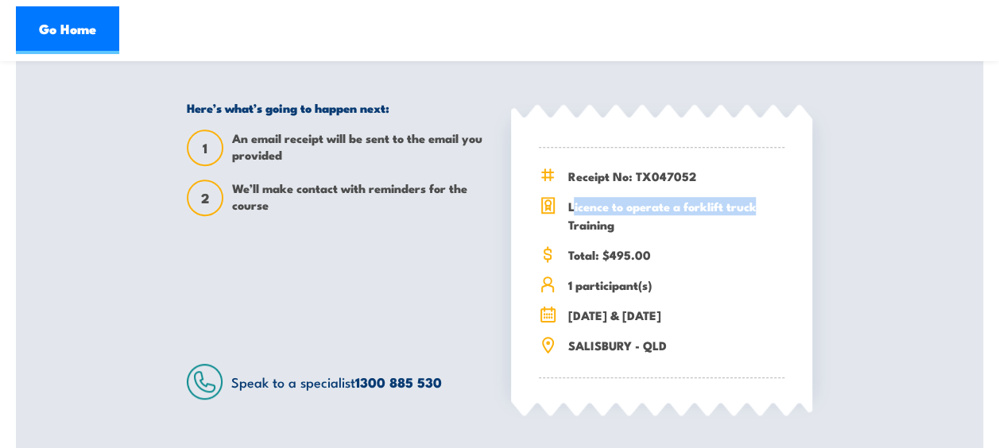
drag, startPoint x: 572, startPoint y: 203, endPoint x: 763, endPoint y: 210, distance: 191.6
click at [763, 210] on span "Licence to operate a forklift truck Training" at bounding box center [675, 215] width 217 height 37
drag, startPoint x: 763, startPoint y: 210, endPoint x: 598, endPoint y: 230, distance: 166.4
click at [598, 230] on span "Licence to operate a forklift truck Training" at bounding box center [675, 215] width 217 height 37
drag, startPoint x: 693, startPoint y: 318, endPoint x: 570, endPoint y: 319, distance: 122.3
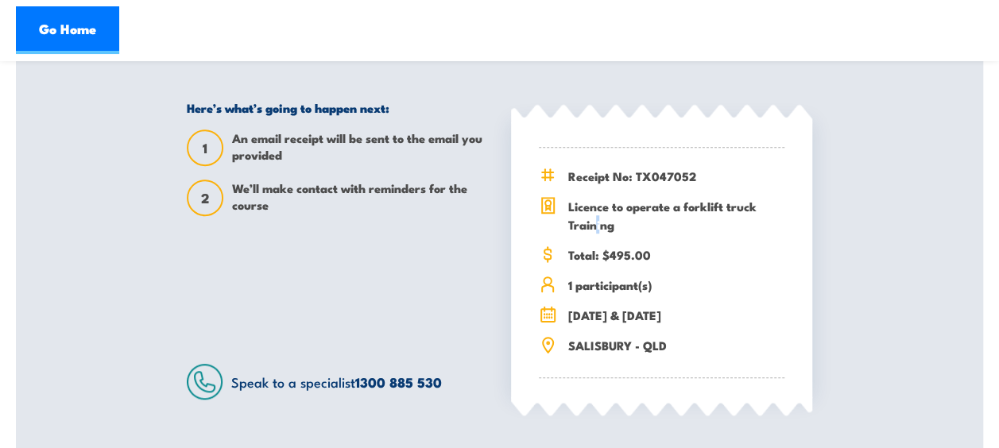
click at [570, 319] on span "[DATE] & [DATE]" at bounding box center [675, 315] width 217 height 18
